Goal: Transaction & Acquisition: Obtain resource

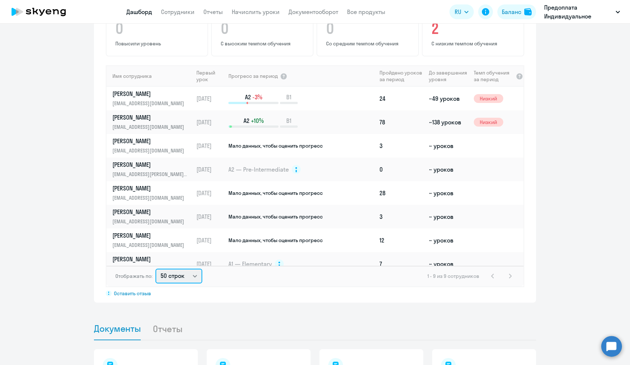
select select "30"
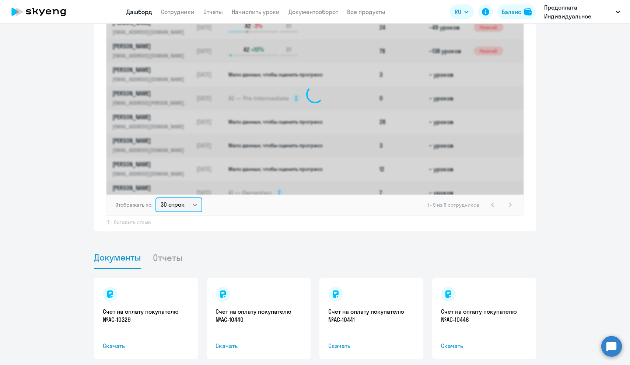
scroll to position [561, 0]
click at [164, 256] on li "Отчеты" at bounding box center [174, 257] width 42 height 22
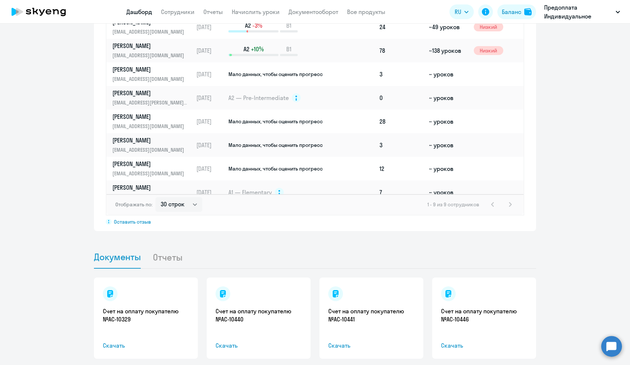
click at [166, 257] on li "Отчеты" at bounding box center [174, 257] width 42 height 22
click at [170, 261] on li "Отчеты" at bounding box center [174, 257] width 42 height 22
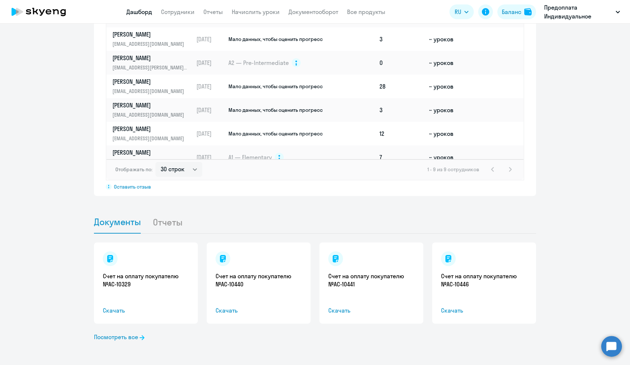
scroll to position [596, 0]
click at [157, 220] on li "Отчеты" at bounding box center [174, 221] width 42 height 22
click at [167, 220] on li "Отчеты" at bounding box center [174, 221] width 42 height 22
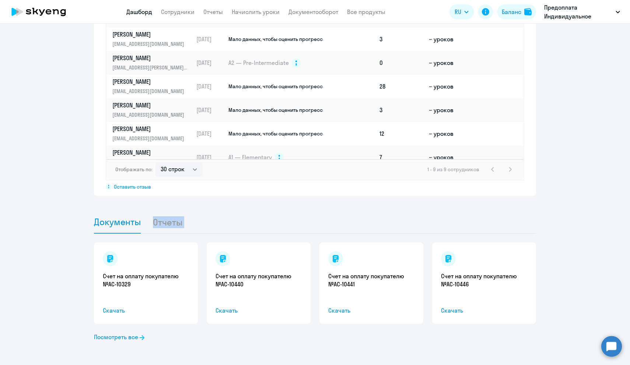
click at [267, 212] on ul "Документы Отчеты" at bounding box center [315, 221] width 442 height 23
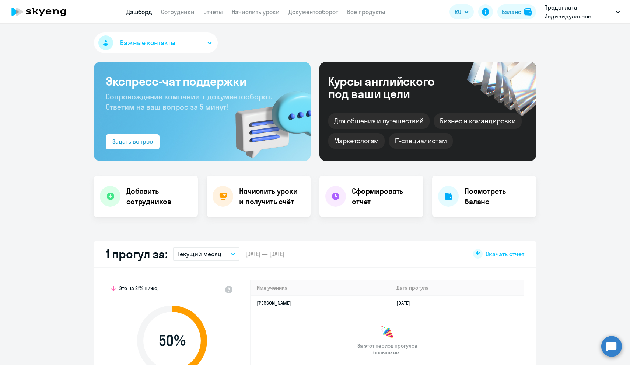
scroll to position [0, 0]
click at [216, 11] on link "Отчеты" at bounding box center [213, 11] width 20 height 7
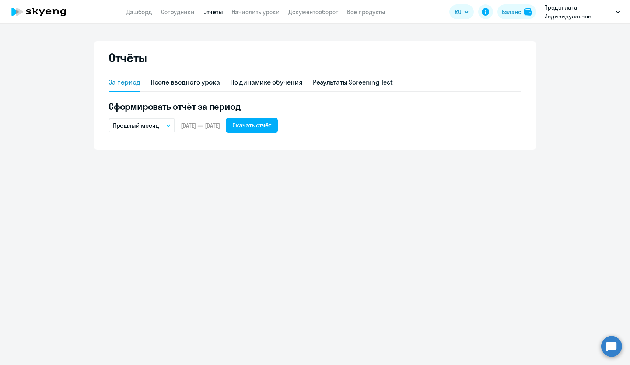
click at [164, 125] on button "Прошлый месяц" at bounding box center [142, 125] width 66 height 14
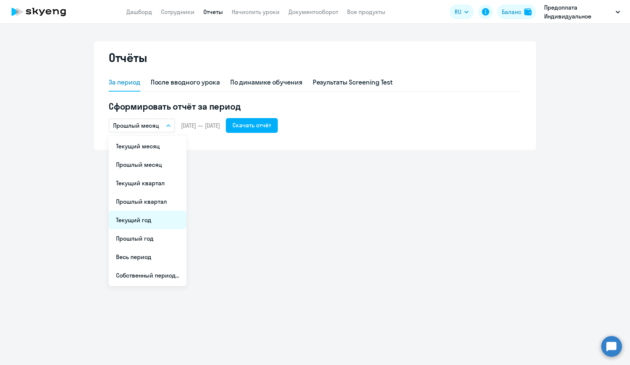
click at [143, 219] on li "Текущий год" at bounding box center [148, 219] width 78 height 18
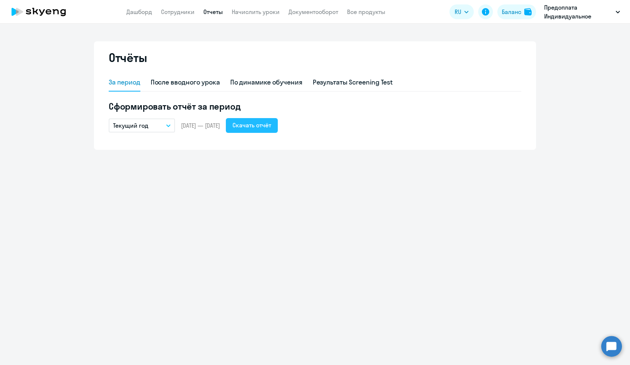
click at [261, 125] on div "Скачать отчёт" at bounding box center [252, 125] width 39 height 9
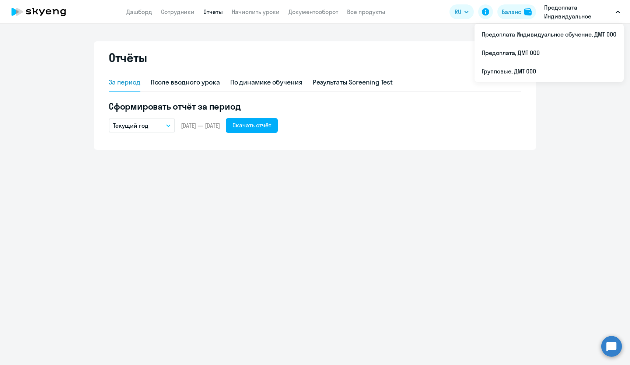
click at [584, 6] on p "Предоплата Индивидуальное обучение, ДМТ ООО" at bounding box center [578, 12] width 69 height 18
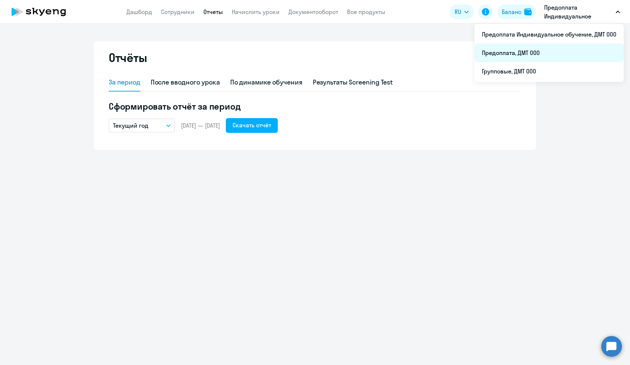
click at [537, 53] on li "Предоплата, ДМТ ООО" at bounding box center [549, 52] width 149 height 18
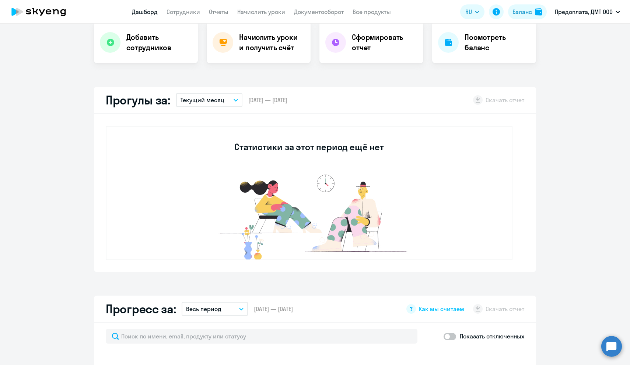
select select "30"
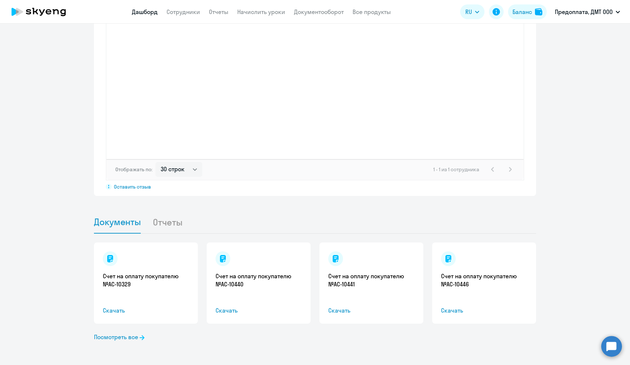
scroll to position [596, 0]
click at [175, 222] on li "Отчеты" at bounding box center [174, 221] width 42 height 22
click at [229, 11] on nav "Дашборд Сотрудники Отчеты Начислить уроки Документооборот Все продукты" at bounding box center [261, 11] width 259 height 9
click at [217, 15] on link "Отчеты" at bounding box center [219, 11] width 20 height 7
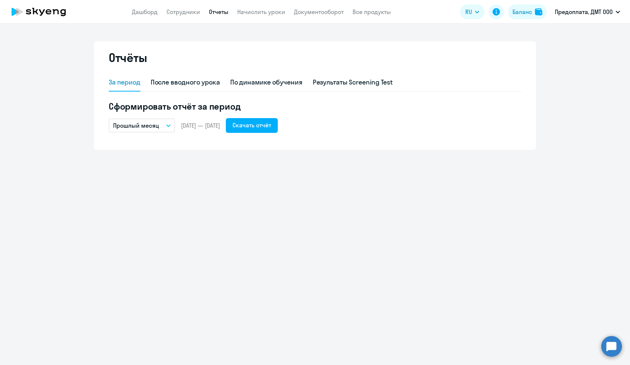
click at [170, 128] on button "Прошлый месяц" at bounding box center [142, 125] width 66 height 14
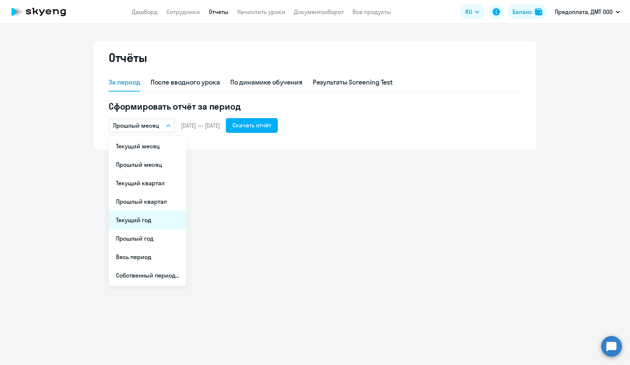
click at [149, 220] on li "Текущий год" at bounding box center [148, 219] width 78 height 18
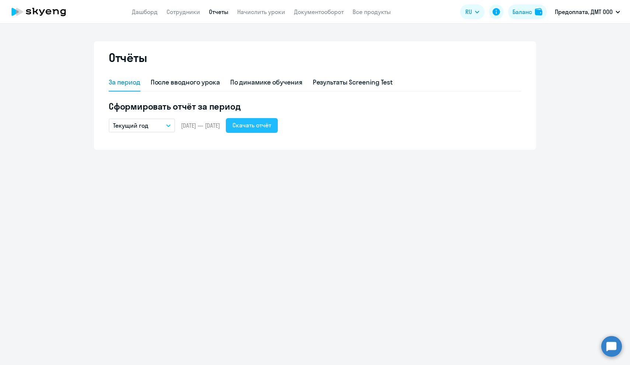
click at [266, 129] on div "Скачать отчёт" at bounding box center [252, 125] width 39 height 9
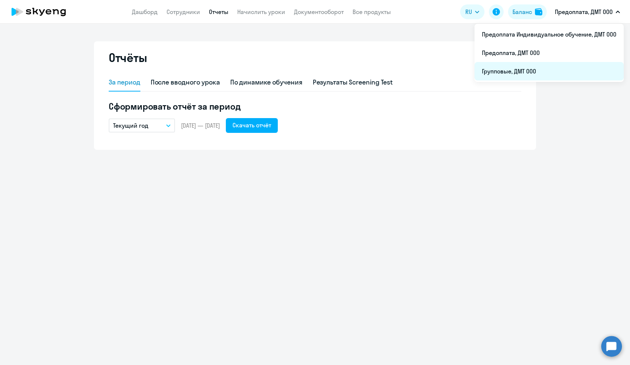
click at [538, 71] on li "Групповые, ДМТ ООО" at bounding box center [549, 71] width 149 height 18
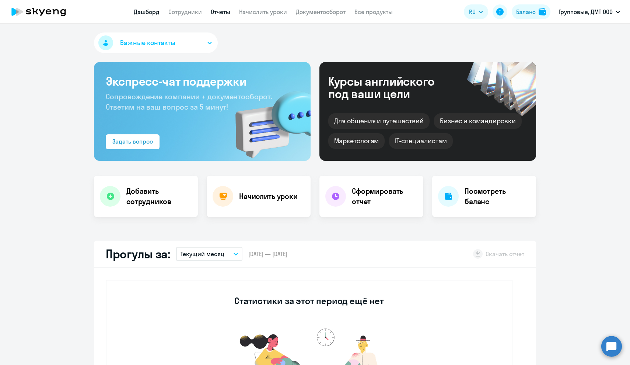
click at [217, 15] on link "Отчеты" at bounding box center [221, 11] width 20 height 7
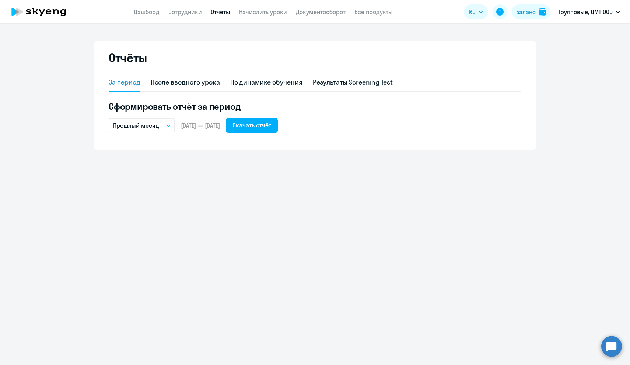
click at [171, 128] on button "Прошлый месяц" at bounding box center [142, 125] width 66 height 14
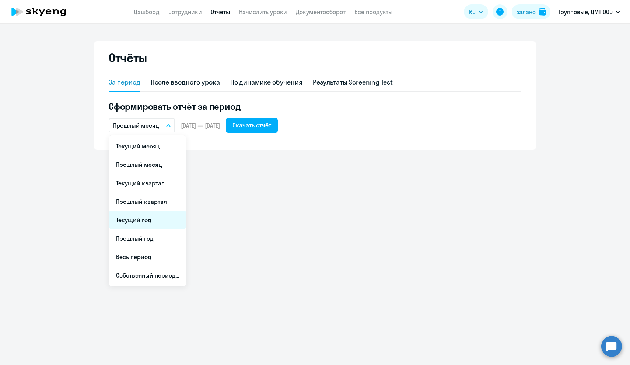
click at [143, 217] on li "Текущий год" at bounding box center [148, 219] width 78 height 18
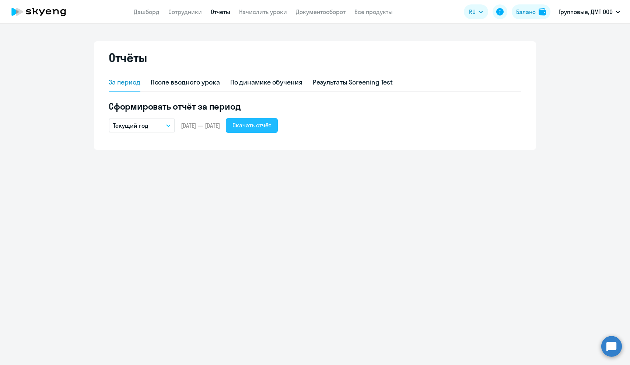
click at [262, 124] on div "Скачать отчёт" at bounding box center [252, 125] width 39 height 9
click at [349, 82] on div "Результаты Screening Test" at bounding box center [353, 82] width 80 height 10
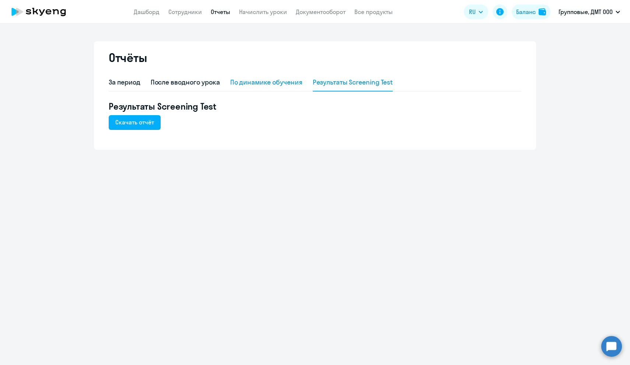
click at [260, 84] on div "По динамике обучения" at bounding box center [266, 82] width 72 height 10
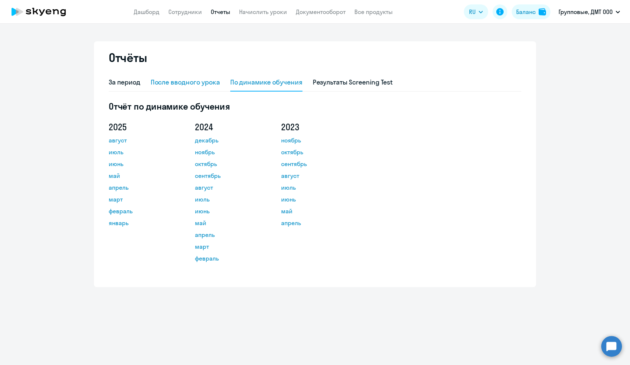
click at [187, 88] on div "После вводного урока" at bounding box center [185, 83] width 69 height 18
select select "10"
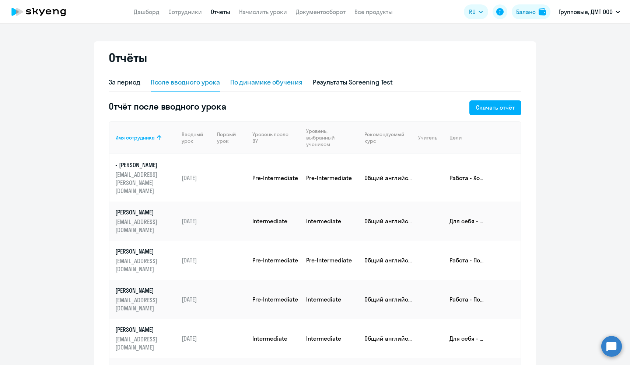
click at [274, 78] on div "По динамике обучения" at bounding box center [266, 82] width 72 height 10
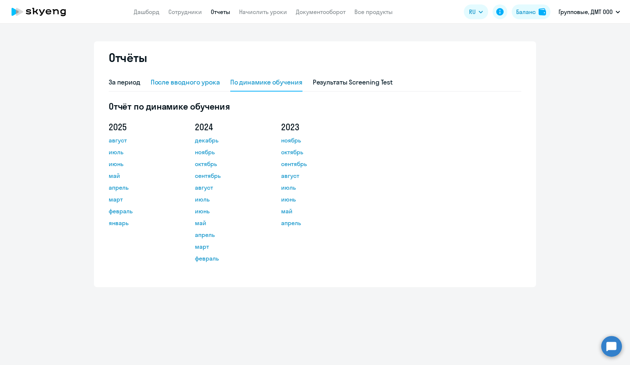
click at [191, 83] on div "После вводного урока" at bounding box center [185, 82] width 69 height 10
select select "10"
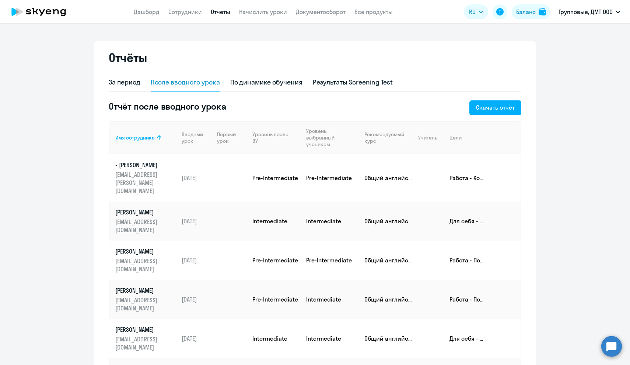
click at [264, 91] on div "За период После вводного урока По динамике обучения Результаты Screening Test О…" at bounding box center [315, 276] width 413 height 404
click at [260, 86] on div "По динамике обучения" at bounding box center [266, 82] width 72 height 10
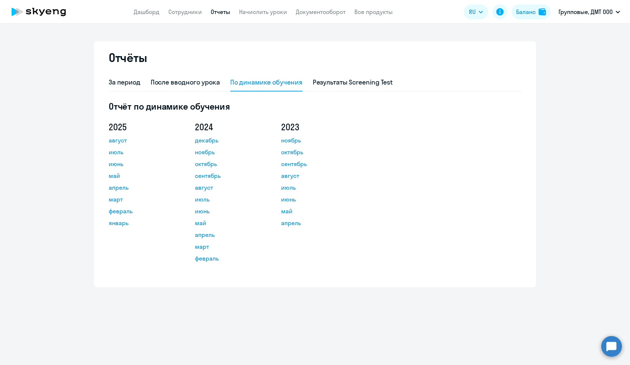
click at [141, 86] on div "За период После вводного урока По динамике обучения Результаты Screening Test" at bounding box center [315, 83] width 413 height 18
click at [136, 85] on div "За период" at bounding box center [125, 82] width 32 height 10
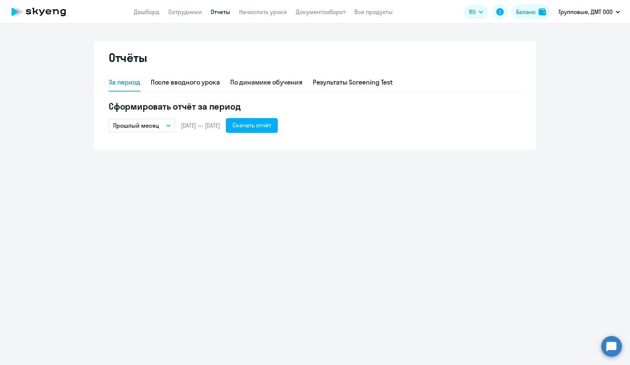
click at [172, 130] on button "Прошлый месяц" at bounding box center [142, 125] width 66 height 14
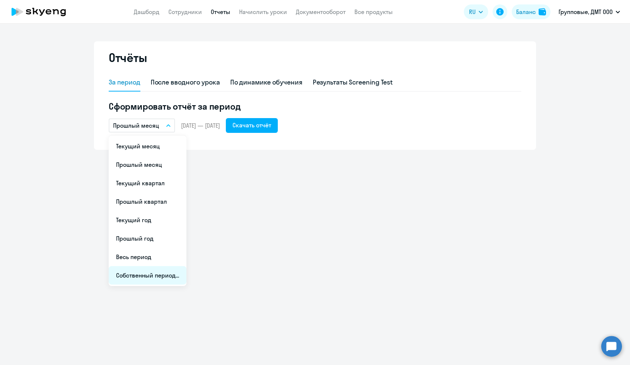
click at [139, 282] on li "Собственный период..." at bounding box center [148, 275] width 78 height 18
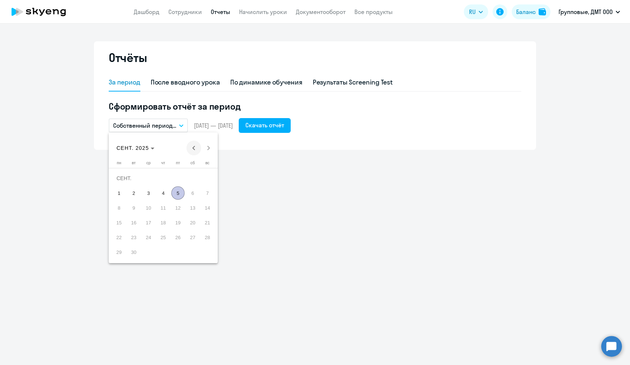
click at [193, 149] on span "Previous month" at bounding box center [194, 147] width 15 height 15
click at [192, 149] on span "Previous month" at bounding box center [194, 147] width 15 height 15
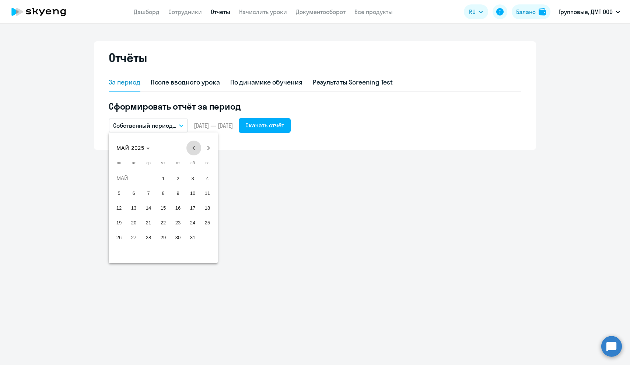
click at [192, 149] on span "Previous month" at bounding box center [194, 147] width 15 height 15
click at [148, 195] on span "1" at bounding box center [148, 192] width 13 height 13
click at [207, 150] on span "Next month" at bounding box center [208, 147] width 15 height 15
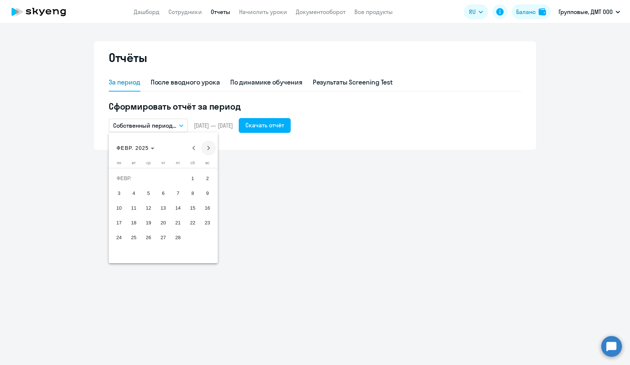
click at [207, 150] on span "Next month" at bounding box center [208, 147] width 15 height 15
click at [115, 255] on span "31" at bounding box center [118, 251] width 13 height 13
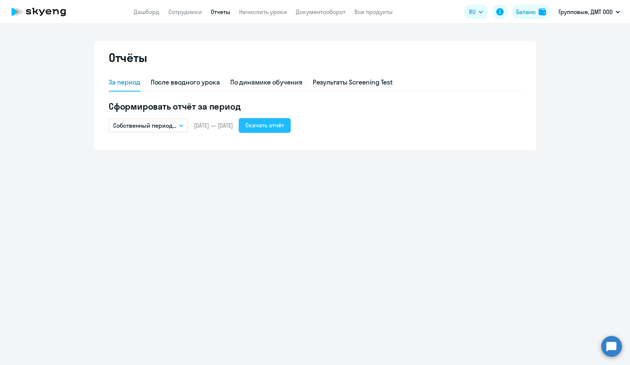
click at [284, 124] on div "Скачать отчёт" at bounding box center [265, 125] width 39 height 9
